Goal: Navigation & Orientation: Find specific page/section

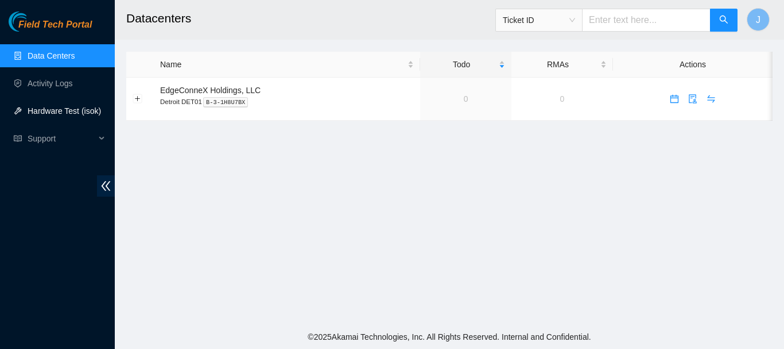
click at [49, 107] on link "Hardware Test (isok)" at bounding box center [65, 110] width 74 height 9
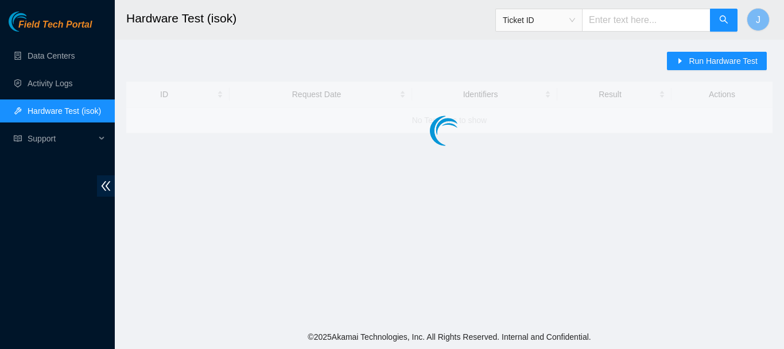
click at [49, 107] on link "Hardware Test (isok)" at bounding box center [65, 110] width 74 height 9
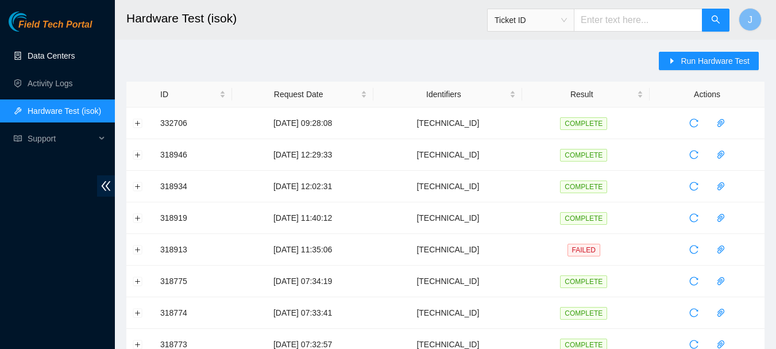
click at [44, 55] on link "Data Centers" at bounding box center [51, 55] width 47 height 9
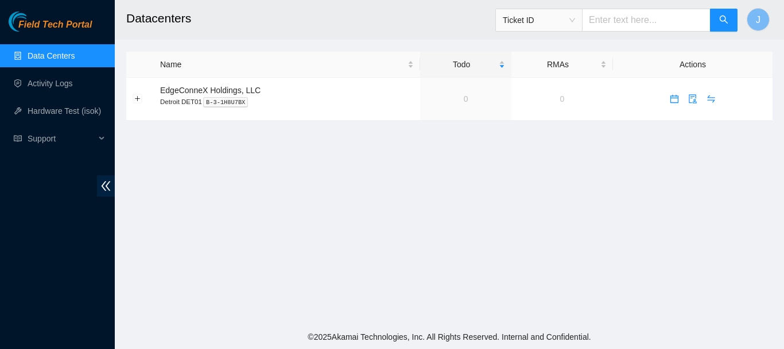
click at [44, 55] on link "Data Centers" at bounding box center [51, 55] width 47 height 9
click at [41, 79] on link "Activity Logs" at bounding box center [50, 83] width 45 height 9
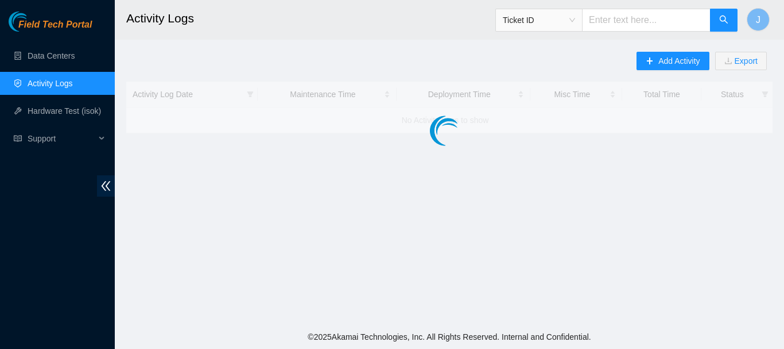
click at [41, 79] on link "Activity Logs" at bounding box center [50, 83] width 45 height 9
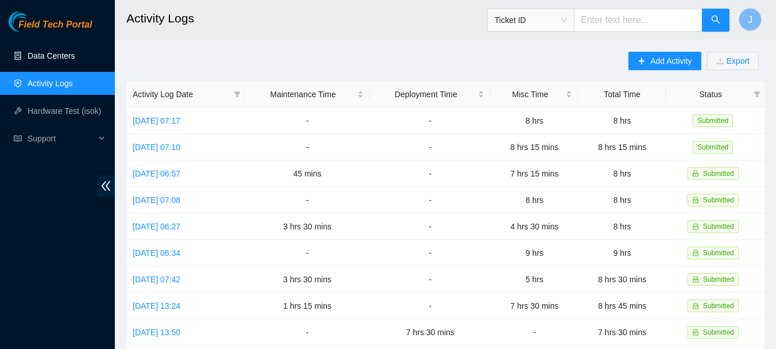
click at [47, 54] on link "Data Centers" at bounding box center [51, 55] width 47 height 9
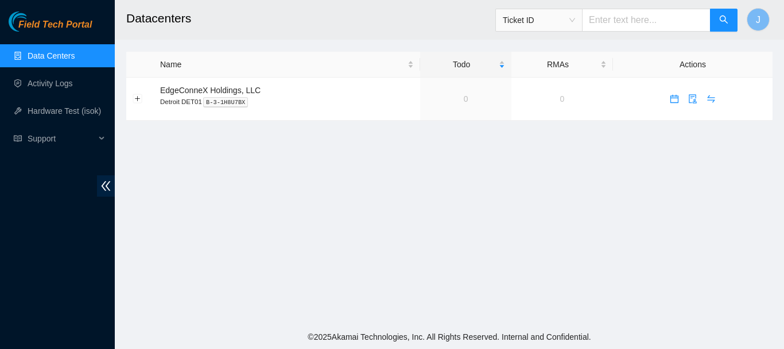
click at [47, 54] on link "Data Centers" at bounding box center [51, 55] width 47 height 9
